Goal: Information Seeking & Learning: Learn about a topic

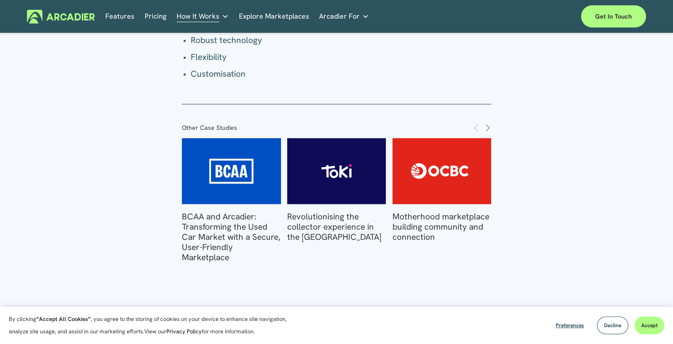
scroll to position [1578, 0]
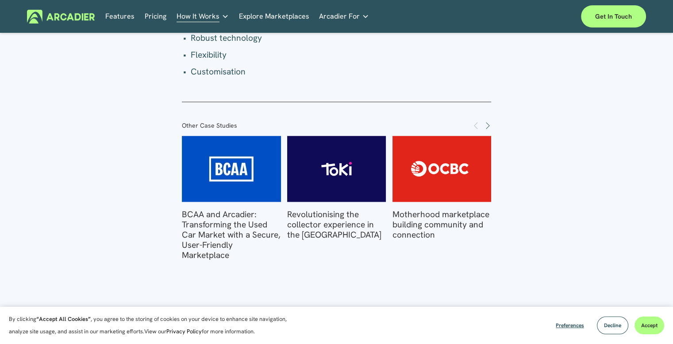
click at [455, 214] on link "Motherhood marketplace building community and connection" at bounding box center [441, 223] width 97 height 31
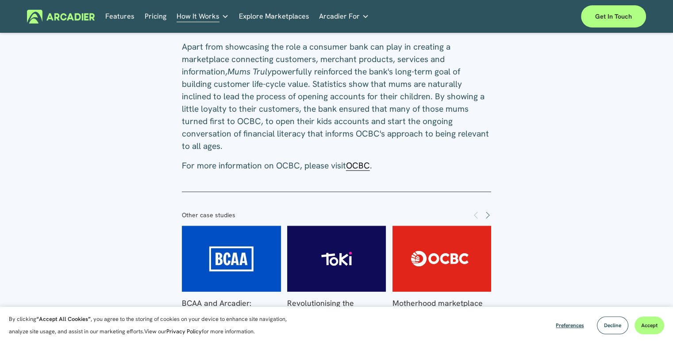
scroll to position [744, 0]
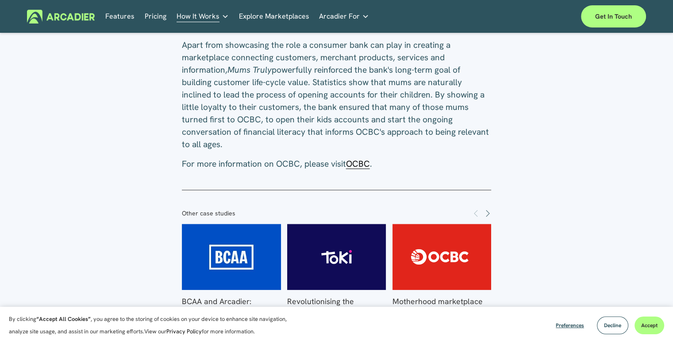
click at [154, 15] on link "Pricing" at bounding box center [156, 17] width 22 height 14
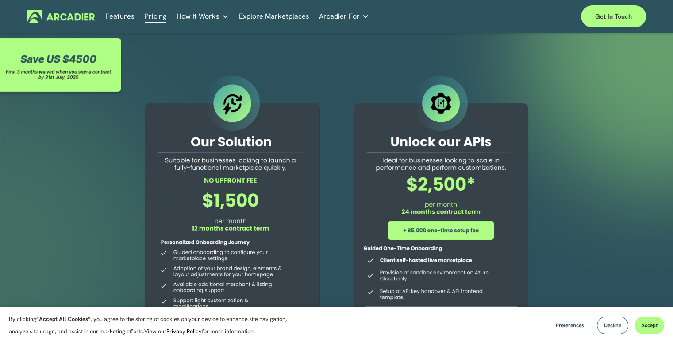
click at [288, 15] on link "Explore Marketplaces" at bounding box center [274, 17] width 70 height 14
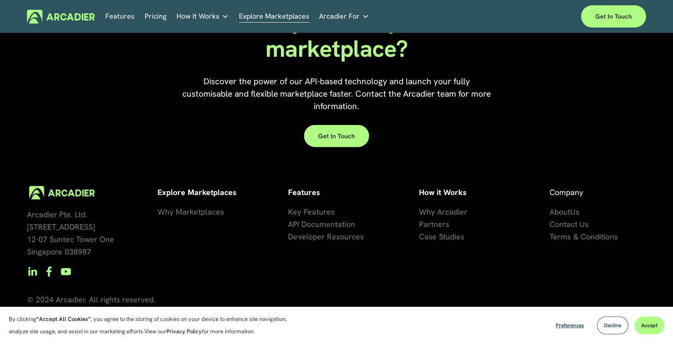
scroll to position [2001, 0]
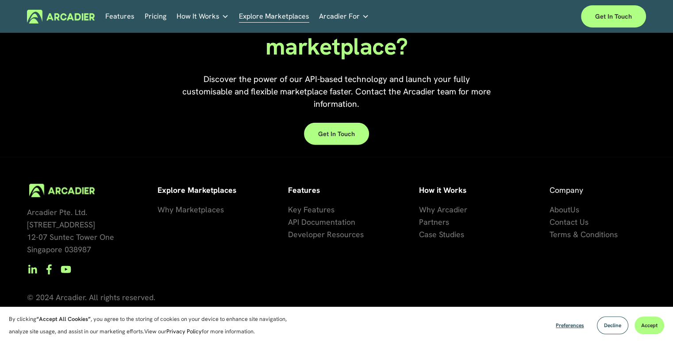
click at [453, 233] on span "se Studies" at bounding box center [446, 234] width 35 height 10
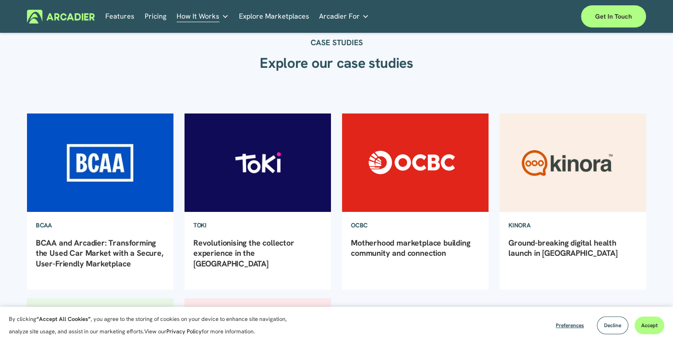
scroll to position [33, 0]
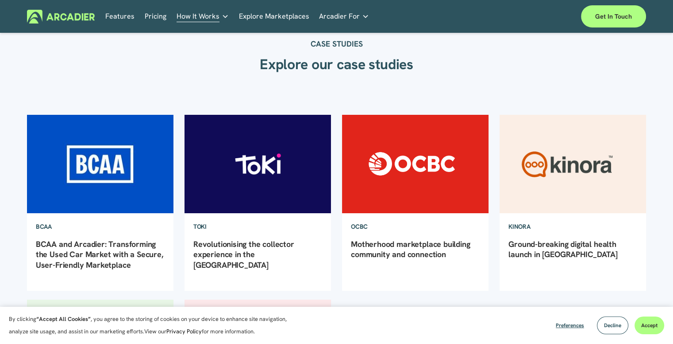
click at [426, 169] on img at bounding box center [415, 163] width 148 height 99
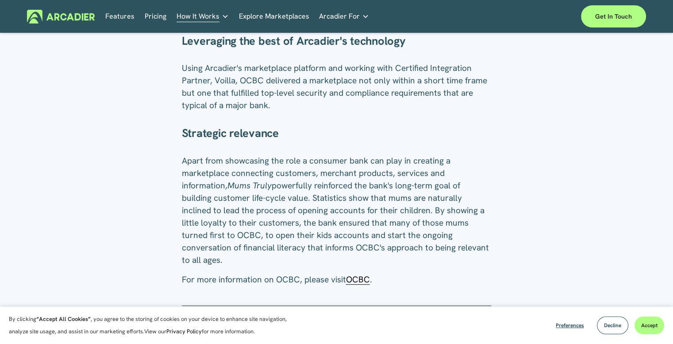
scroll to position [674, 0]
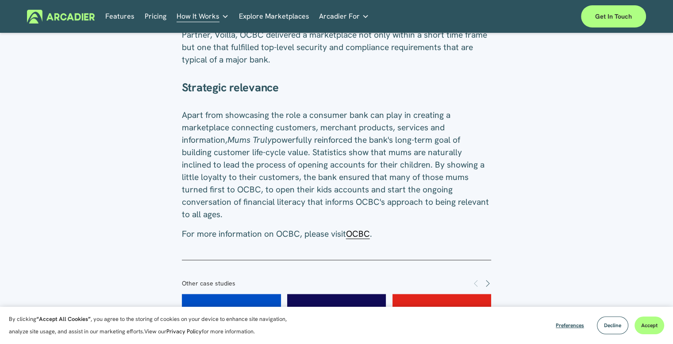
click at [366, 232] on span "OCBC" at bounding box center [358, 233] width 24 height 11
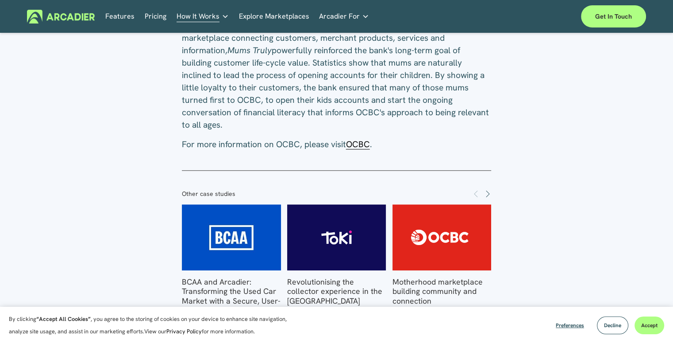
scroll to position [793, 0]
